Goal: Task Accomplishment & Management: Complete application form

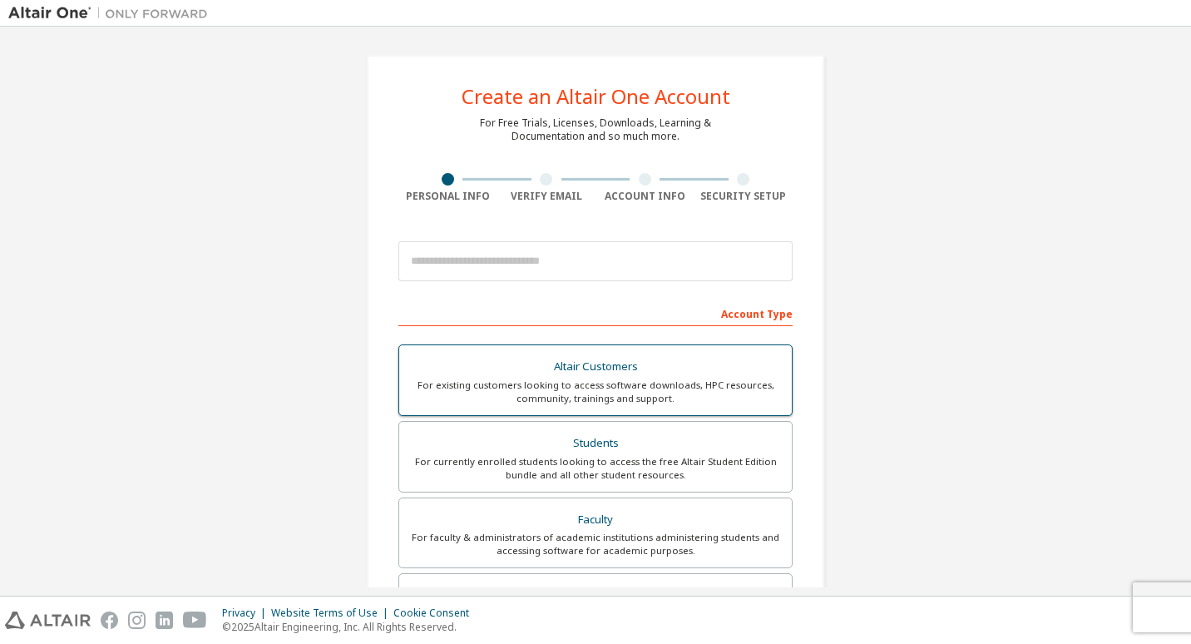
scroll to position [166, 0]
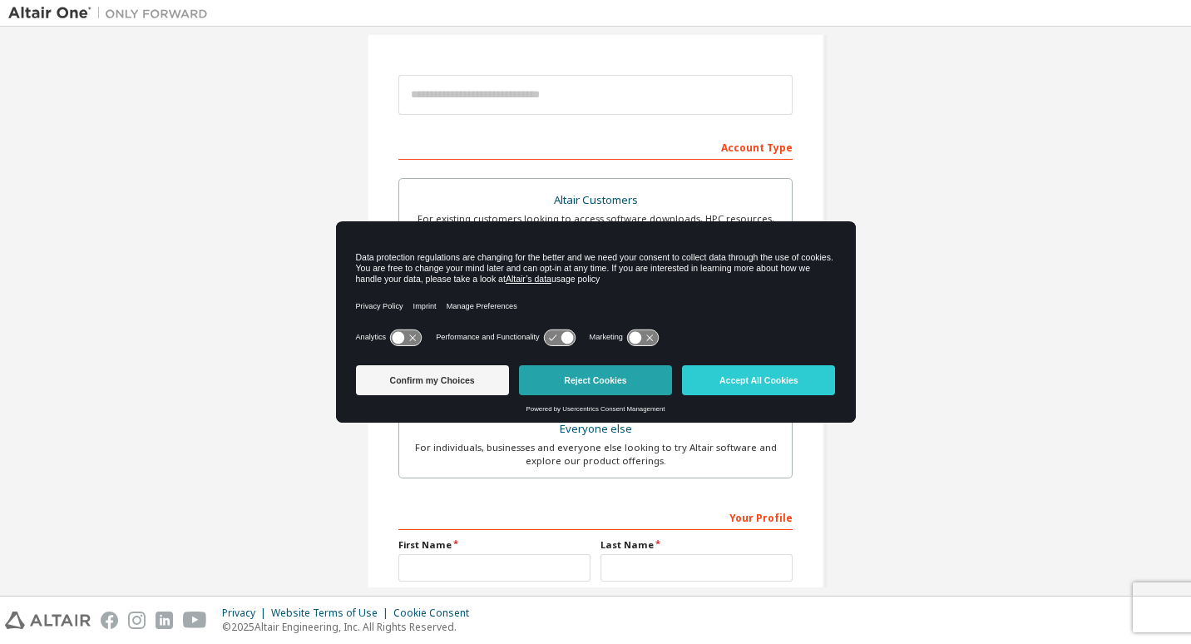
click at [647, 380] on button "Reject Cookies" at bounding box center [595, 380] width 153 height 30
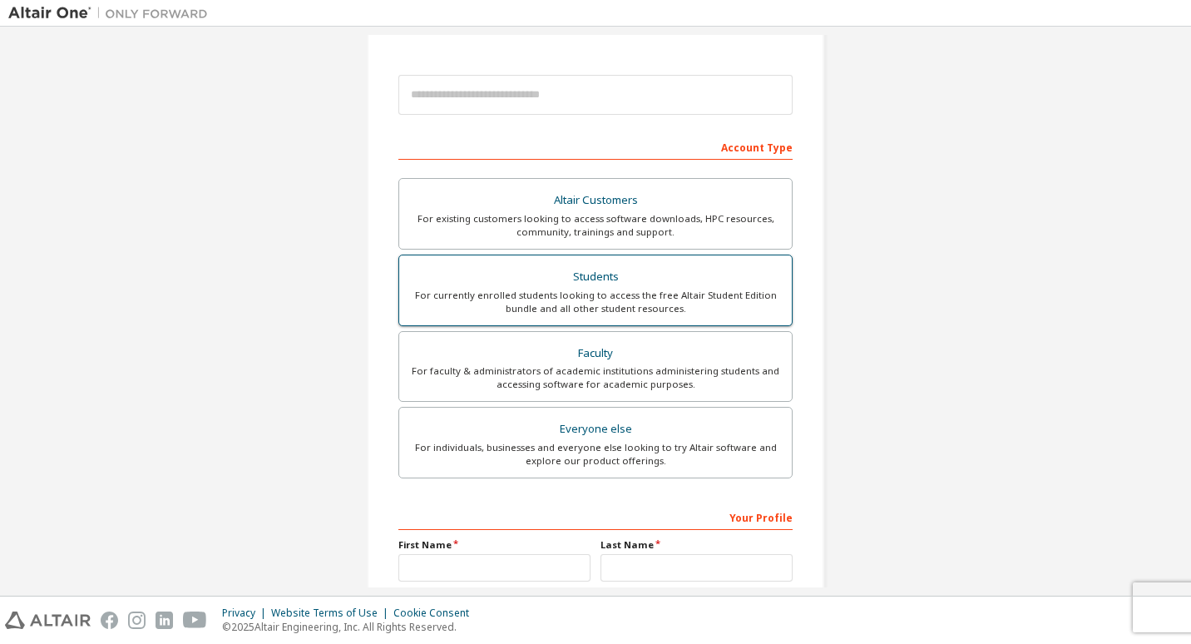
click at [620, 293] on div "For currently enrolled students looking to access the free Altair Student Editi…" at bounding box center [595, 302] width 373 height 27
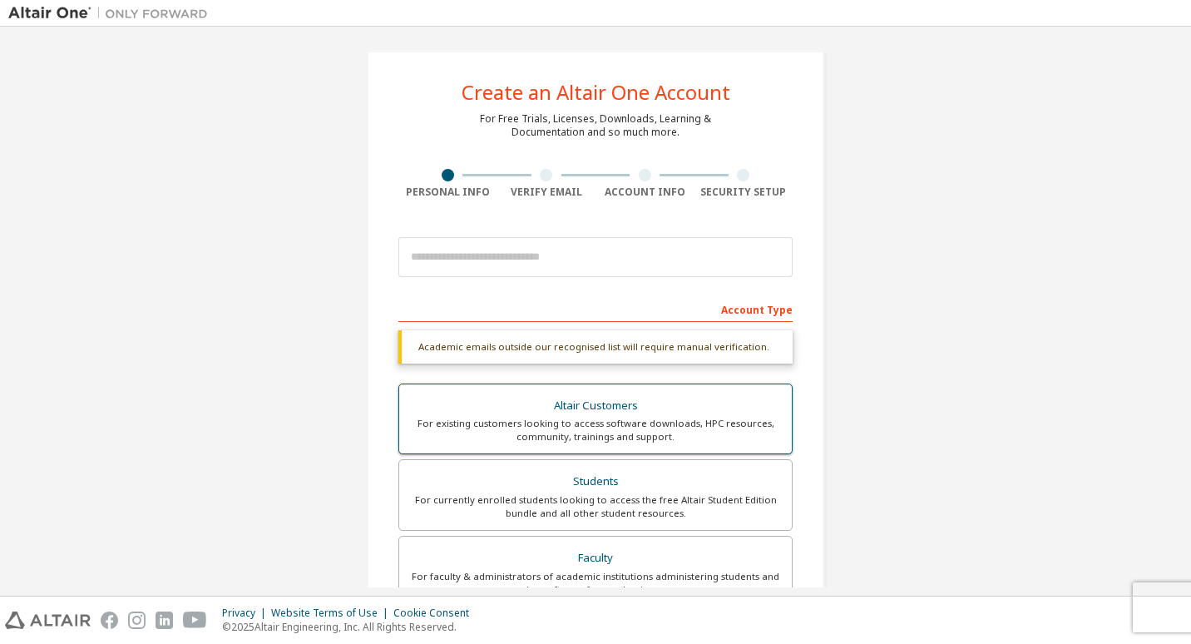
scroll to position [0, 0]
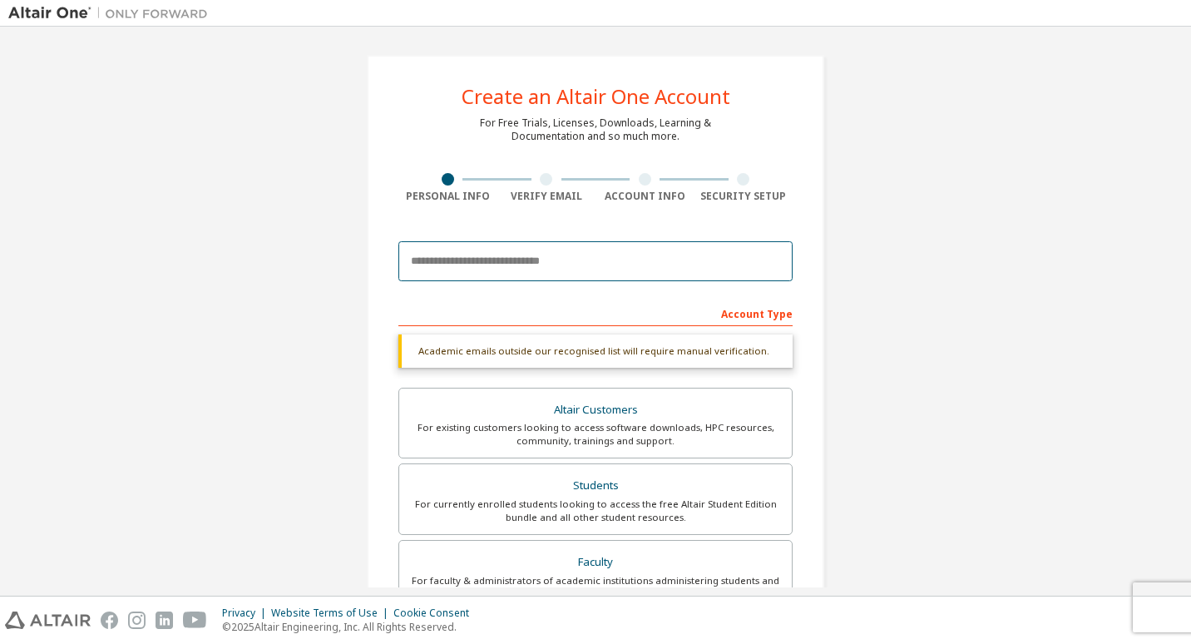
click at [587, 257] on input "email" at bounding box center [596, 261] width 394 height 40
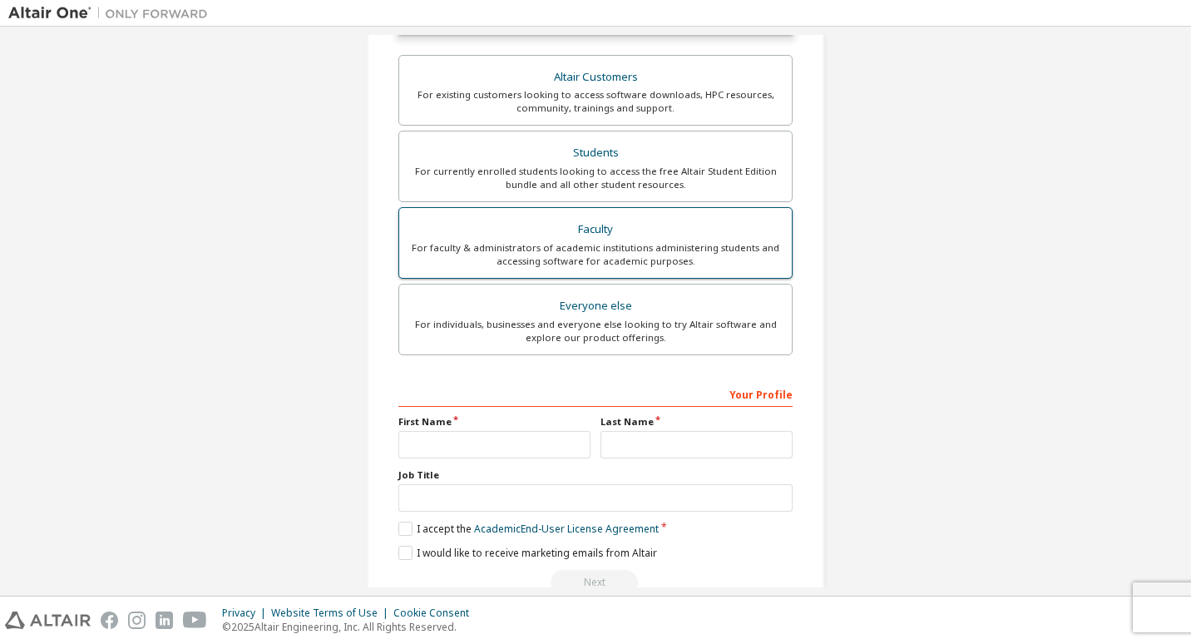
scroll to position [372, 0]
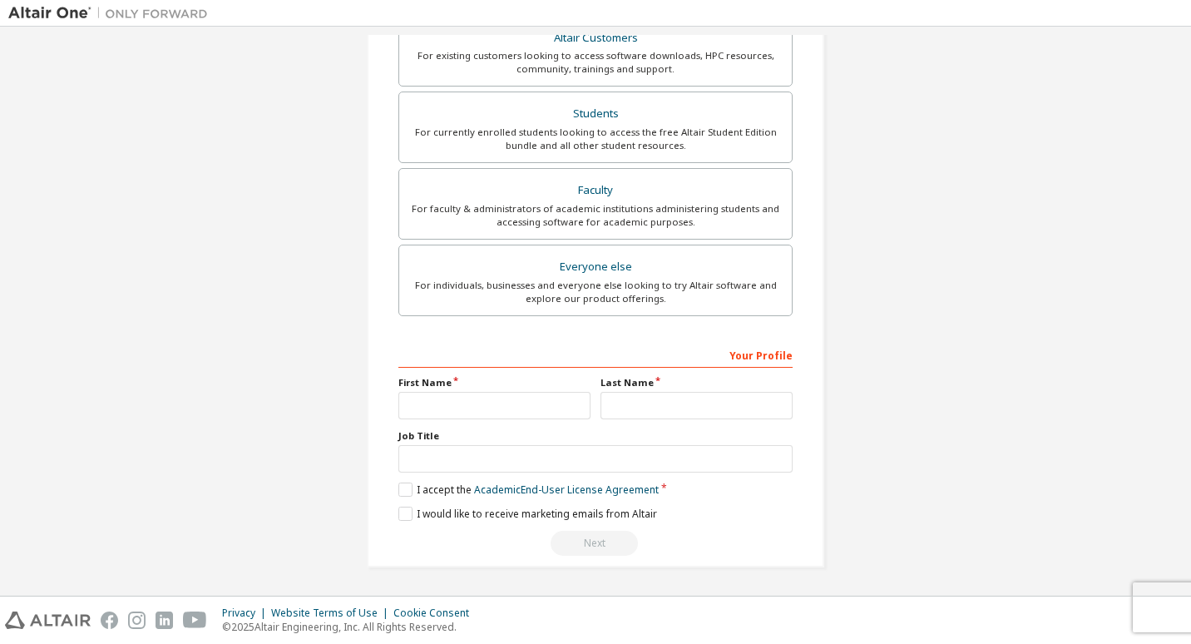
type input "**********"
click at [478, 404] on input "text" at bounding box center [495, 405] width 192 height 27
type input "*********"
type input "*"
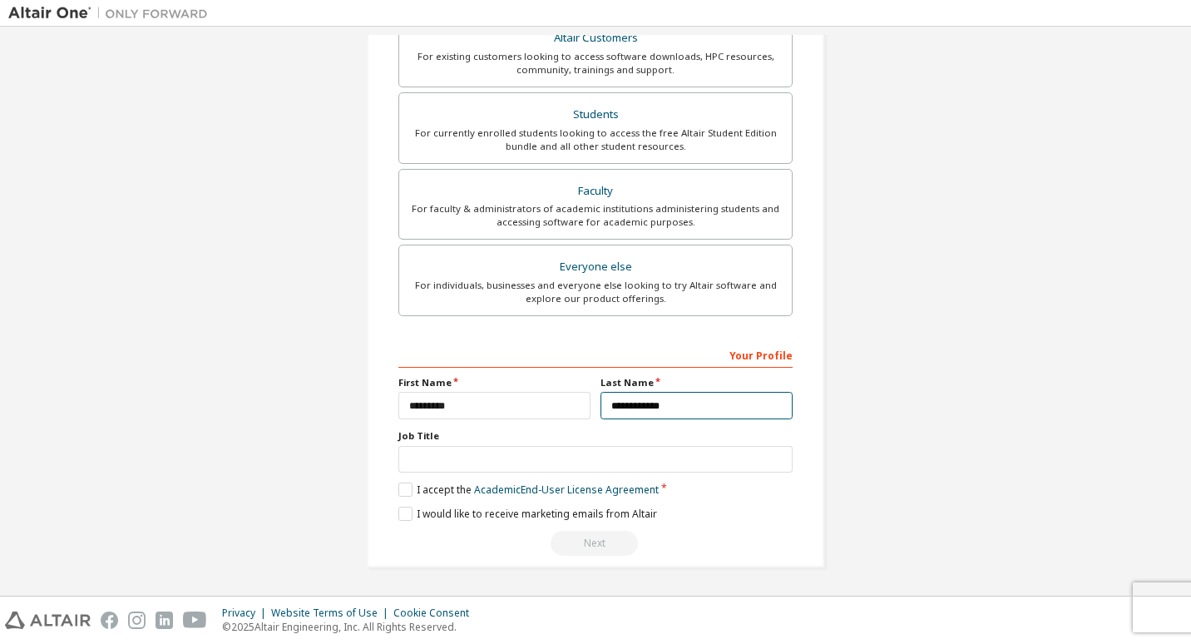
type input "**********"
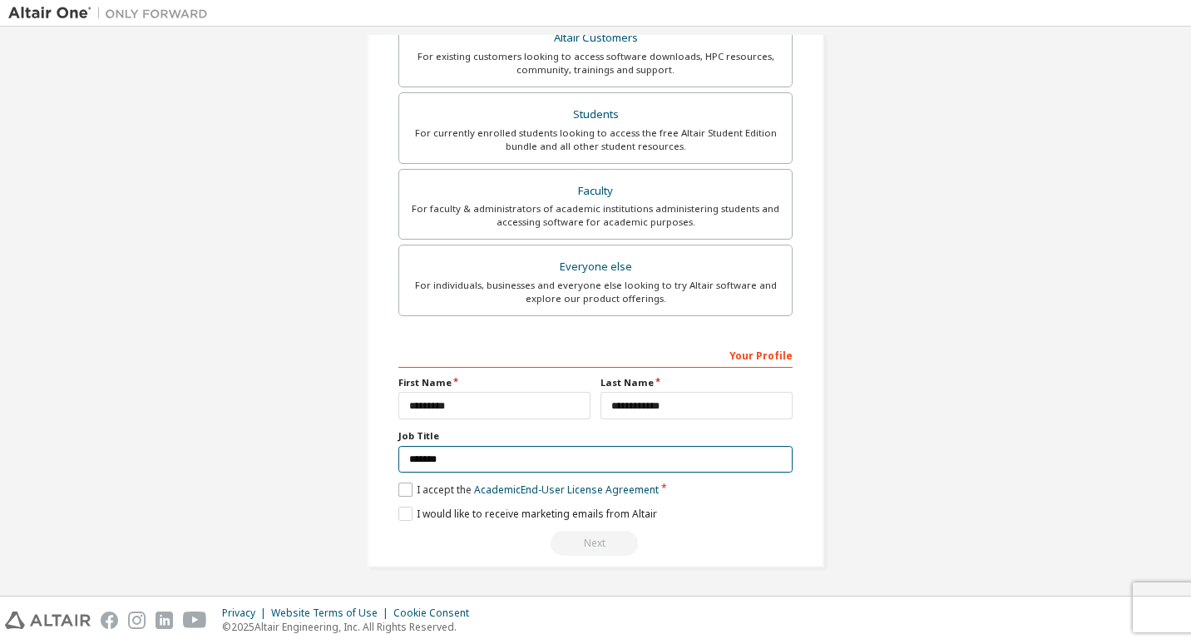
type input "*******"
click at [409, 496] on label "I accept the Academic End-User License Agreement" at bounding box center [529, 490] width 260 height 14
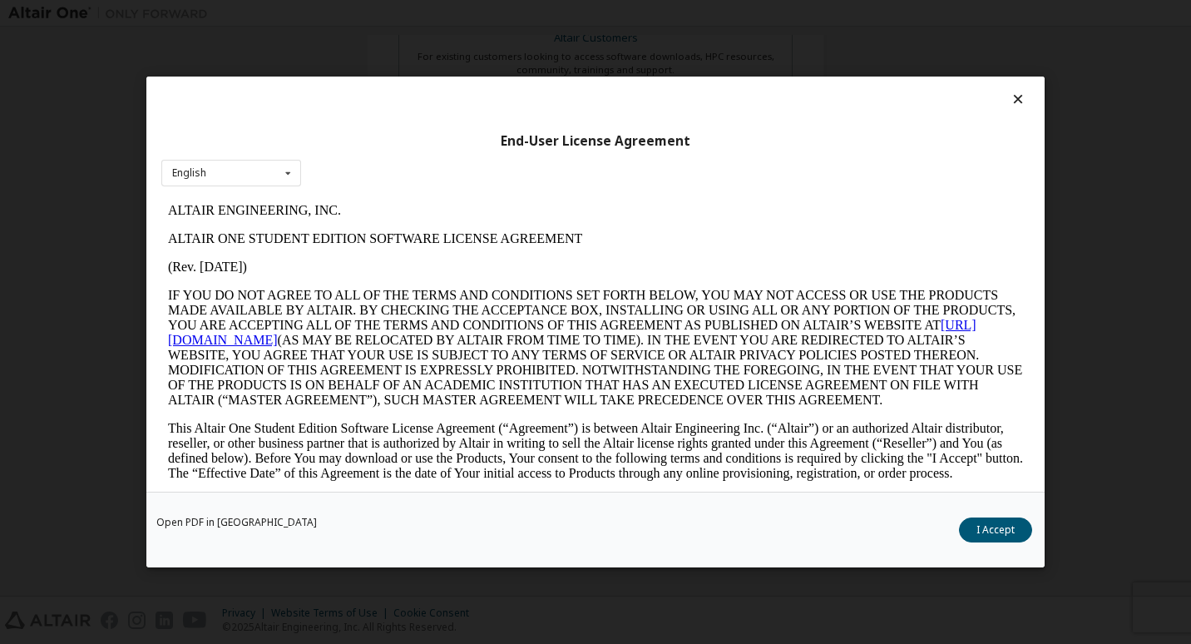
scroll to position [0, 0]
click at [985, 523] on button "I Accept" at bounding box center [995, 530] width 73 height 25
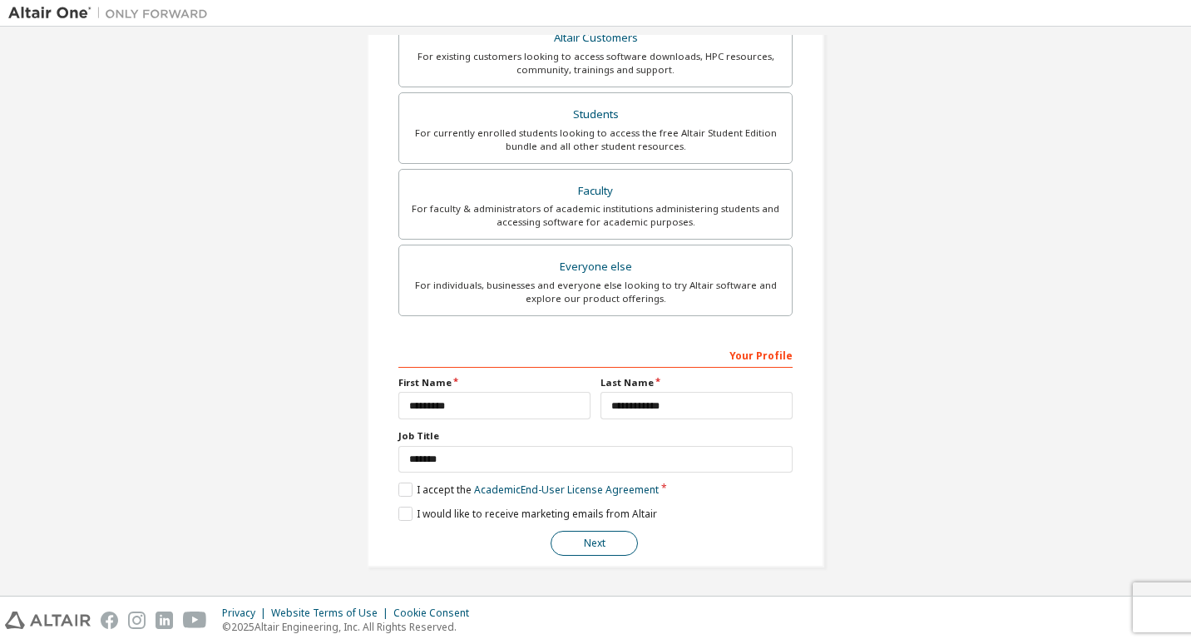
click at [598, 533] on button "Next" at bounding box center [594, 543] width 87 height 25
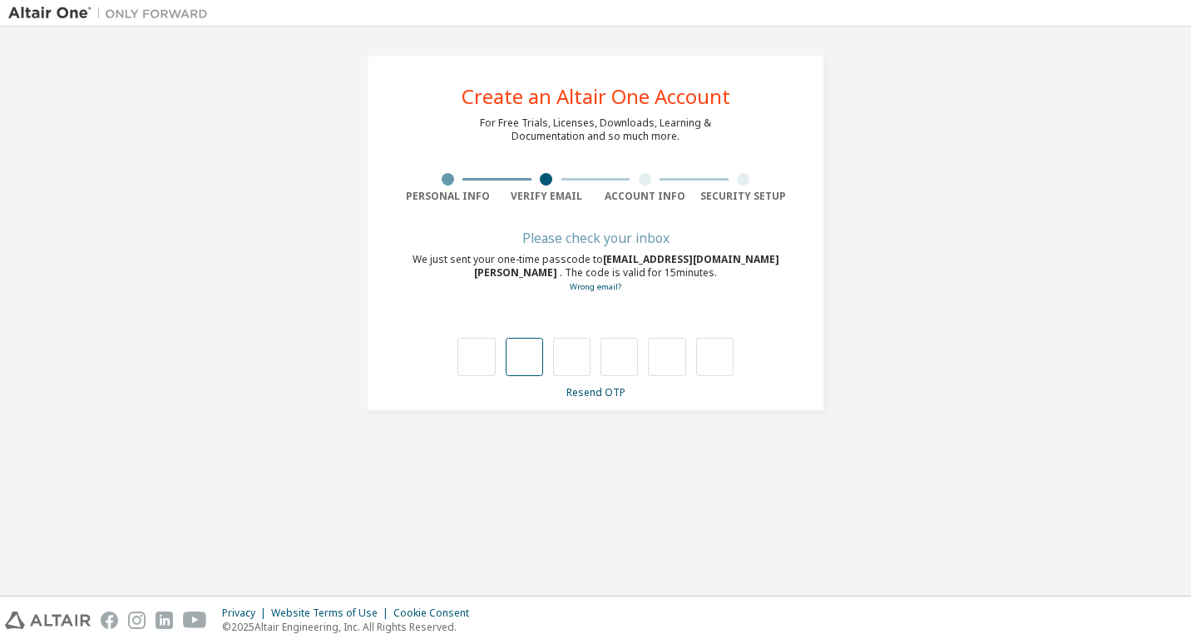
type input "*"
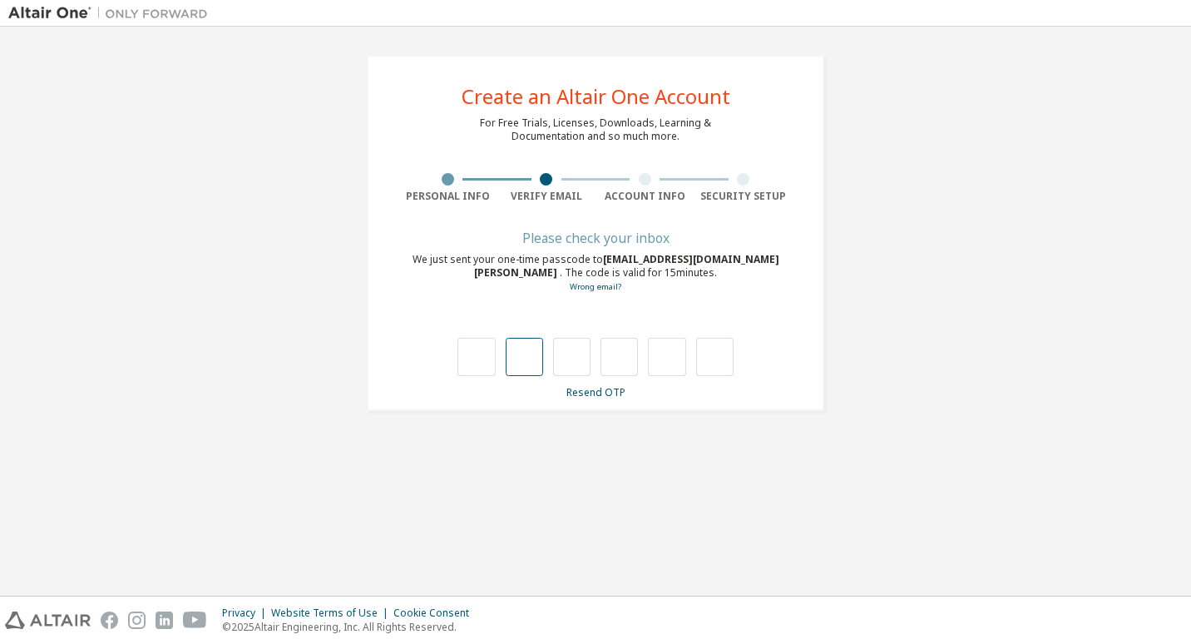
type input "*"
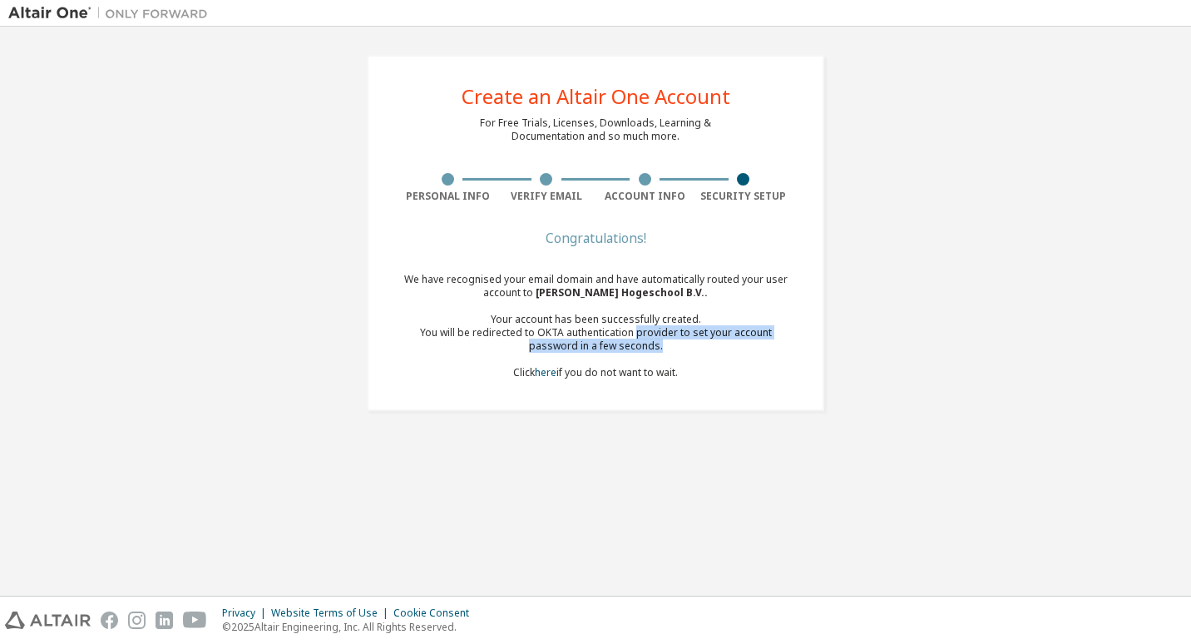
drag, startPoint x: 613, startPoint y: 334, endPoint x: 716, endPoint y: 345, distance: 103.0
click at [716, 345] on div "You will be redirected to OKTA authentication provider to set your account pass…" at bounding box center [596, 339] width 394 height 27
drag, startPoint x: 716, startPoint y: 345, endPoint x: 656, endPoint y: 373, distance: 65.9
click at [656, 373] on div "We have recognised your email domain and have automatically routed your user ac…" at bounding box center [596, 326] width 394 height 107
